Goal: Contribute content: Add original content to the website for others to see

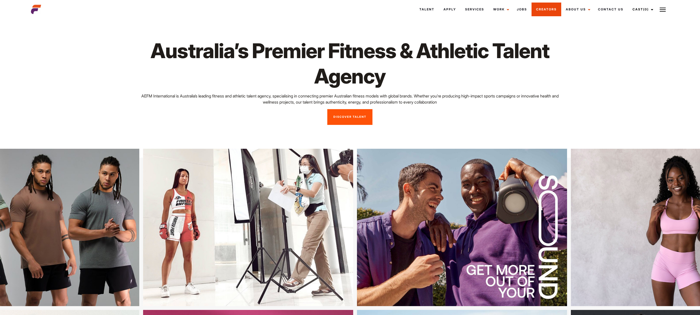
click at [544, 9] on link "Creators" at bounding box center [547, 10] width 30 height 14
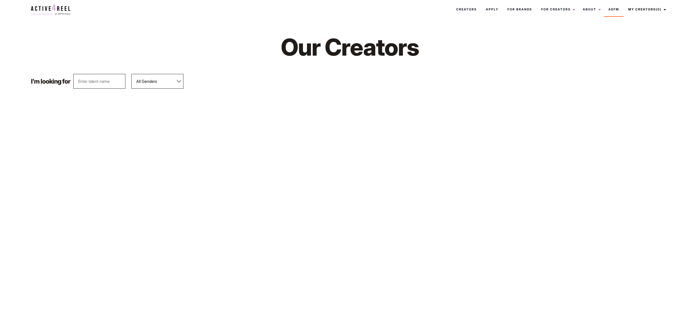
click at [162, 82] on select "All Genders Female Male" at bounding box center [157, 81] width 52 height 15
click at [132, 74] on select "All Genders Female Male" at bounding box center [157, 81] width 52 height 15
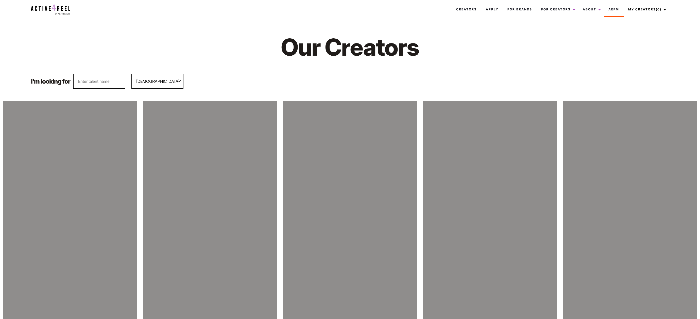
click at [166, 84] on select "All Genders Female Male" at bounding box center [157, 81] width 52 height 15
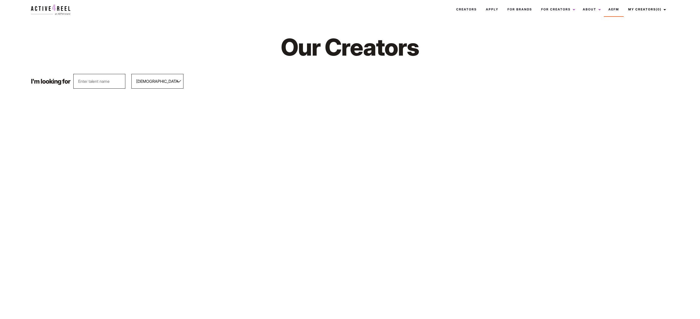
click at [132, 74] on select "All Genders Female Male" at bounding box center [157, 81] width 52 height 15
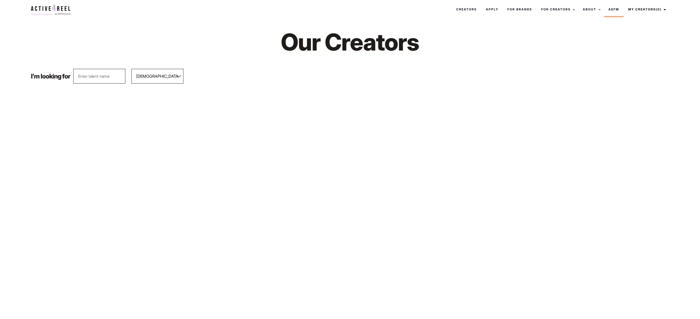
scroll to position [5, 0]
click at [165, 75] on select "All Genders Female Male" at bounding box center [157, 76] width 52 height 15
click at [132, 69] on select "All Genders Female Male" at bounding box center [157, 76] width 52 height 15
click at [224, 81] on div "I'm looking for All Genders Female Male Any level Bronze Silver Platinum Gold D…" at bounding box center [350, 76] width 644 height 15
click at [159, 72] on select "All Genders Female Male" at bounding box center [157, 76] width 52 height 15
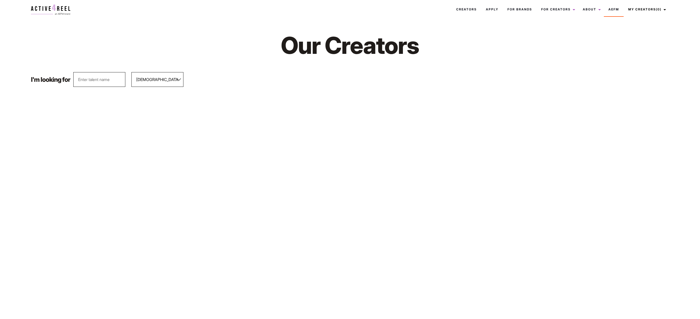
scroll to position [0, 0]
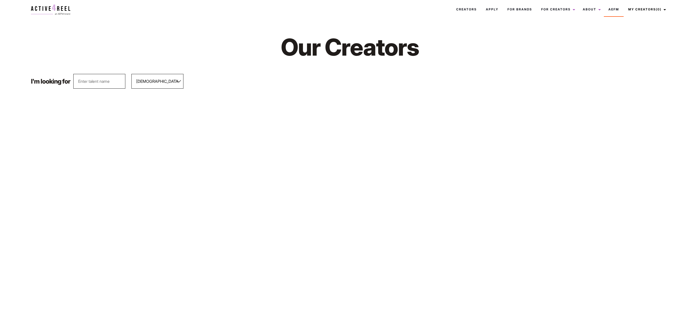
click at [168, 80] on select "All Genders Female Male" at bounding box center [157, 81] width 52 height 15
select select "562"
click at [132, 74] on select "All Genders Female Male" at bounding box center [157, 81] width 52 height 15
click at [556, 25] on link "Creator Hub" at bounding box center [563, 23] width 53 height 14
click at [544, 10] on link "For Creators" at bounding box center [558, 10] width 42 height 14
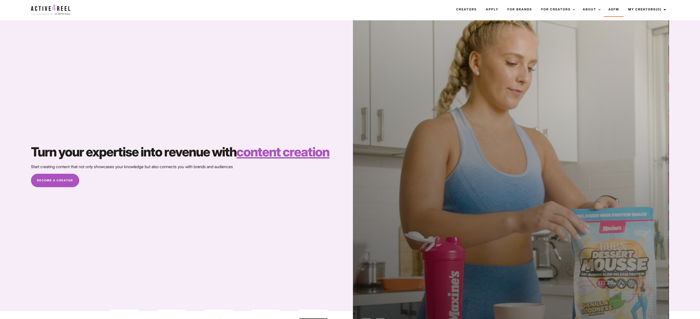
click at [52, 180] on link "Become A Creator" at bounding box center [55, 181] width 48 height 14
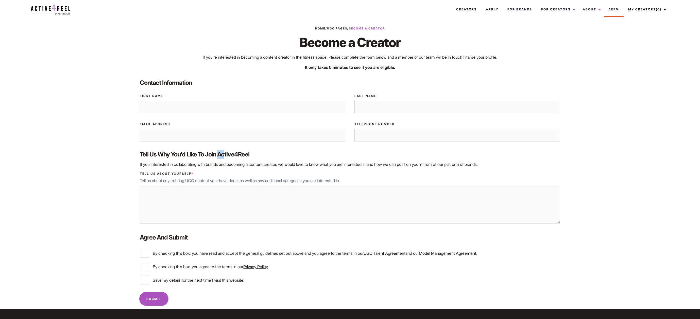
drag, startPoint x: 224, startPoint y: 154, endPoint x: 231, endPoint y: 151, distance: 6.8
click at [231, 151] on label "Tell us why you'd like to join Active4Reel" at bounding box center [350, 154] width 420 height 9
click at [291, 69] on p "It only takes 5 minutes to see if you are eligible." at bounding box center [349, 67] width 423 height 6
drag, startPoint x: 296, startPoint y: 57, endPoint x: 319, endPoint y: 55, distance: 23.0
click at [319, 55] on p "If you’re interested in becoming a content creator in the fitness space. Please…" at bounding box center [349, 57] width 423 height 6
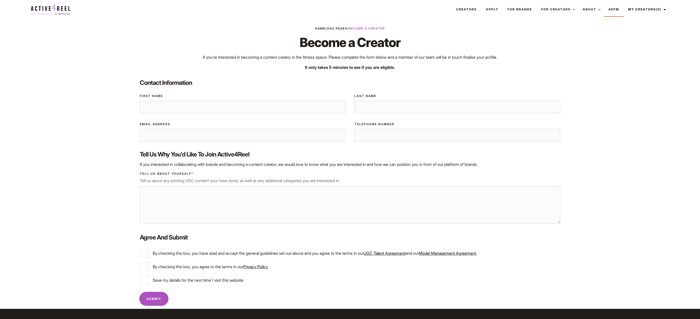
click at [452, 57] on p "If you’re interested in becoming a content creator in the fitness space. Please…" at bounding box center [349, 57] width 423 height 6
click at [491, 9] on link "Apply" at bounding box center [492, 10] width 22 height 14
